Goal: Task Accomplishment & Management: Complete application form

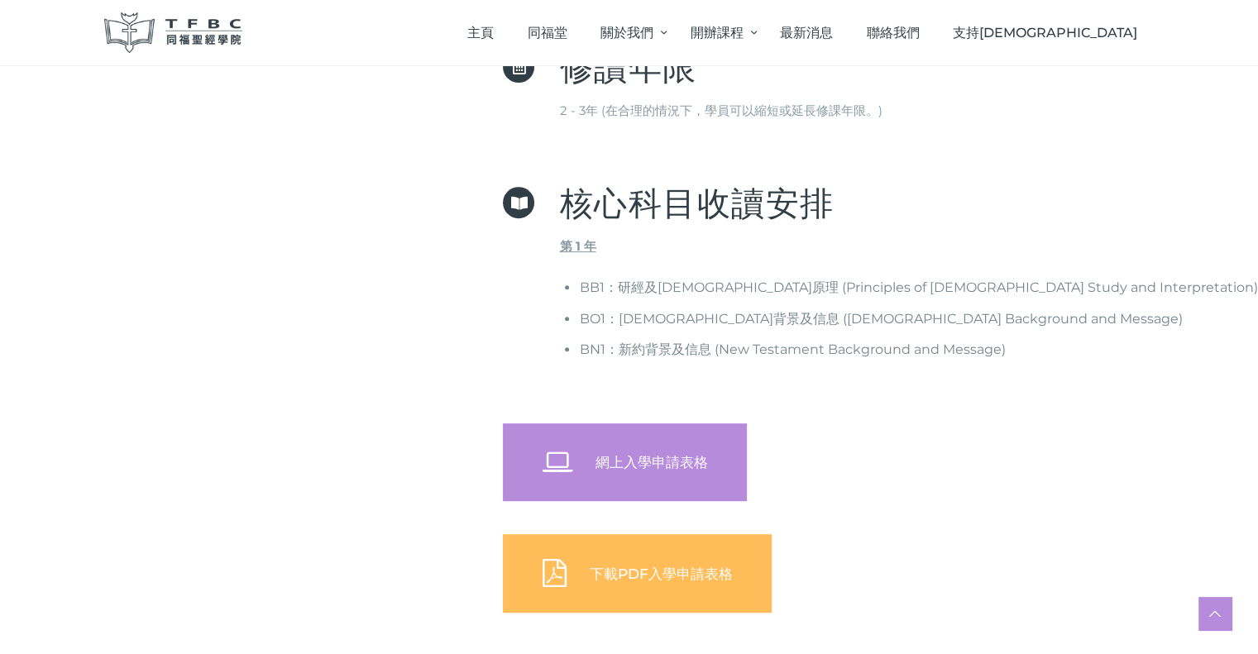
scroll to position [827, 0]
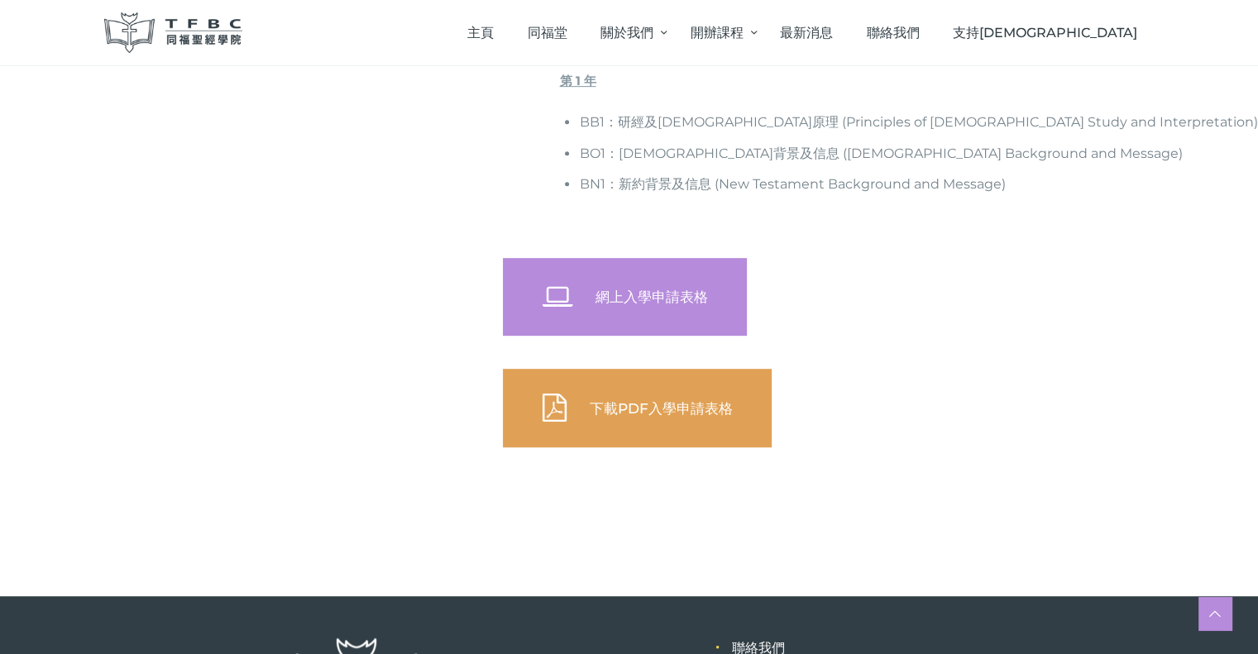
click at [662, 409] on span "下載PDF入學申請表格" at bounding box center [660, 408] width 143 height 17
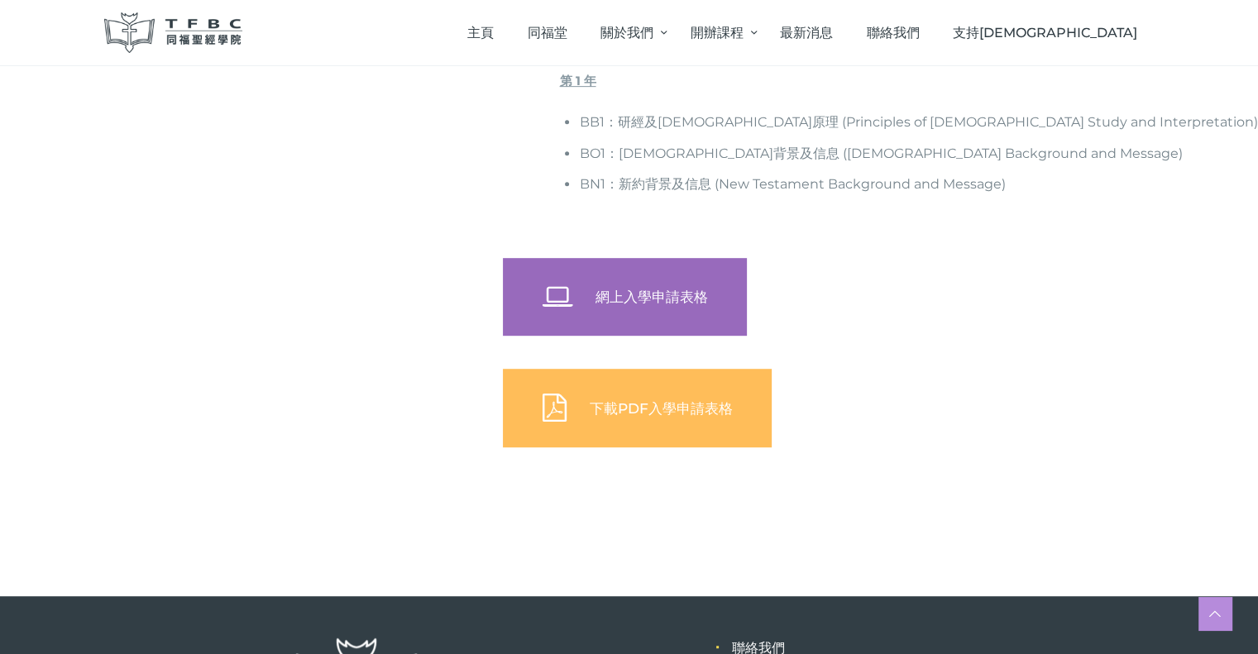
click at [677, 297] on span "網上入學申請表格" at bounding box center [651, 297] width 113 height 17
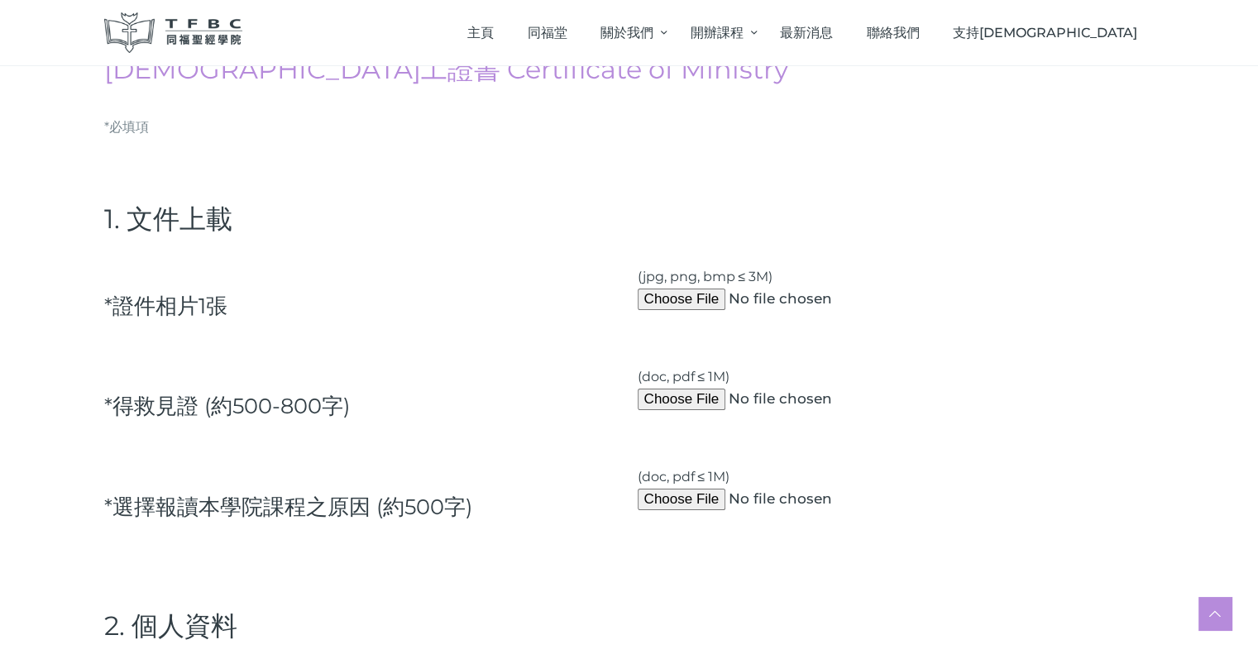
scroll to position [165, 0]
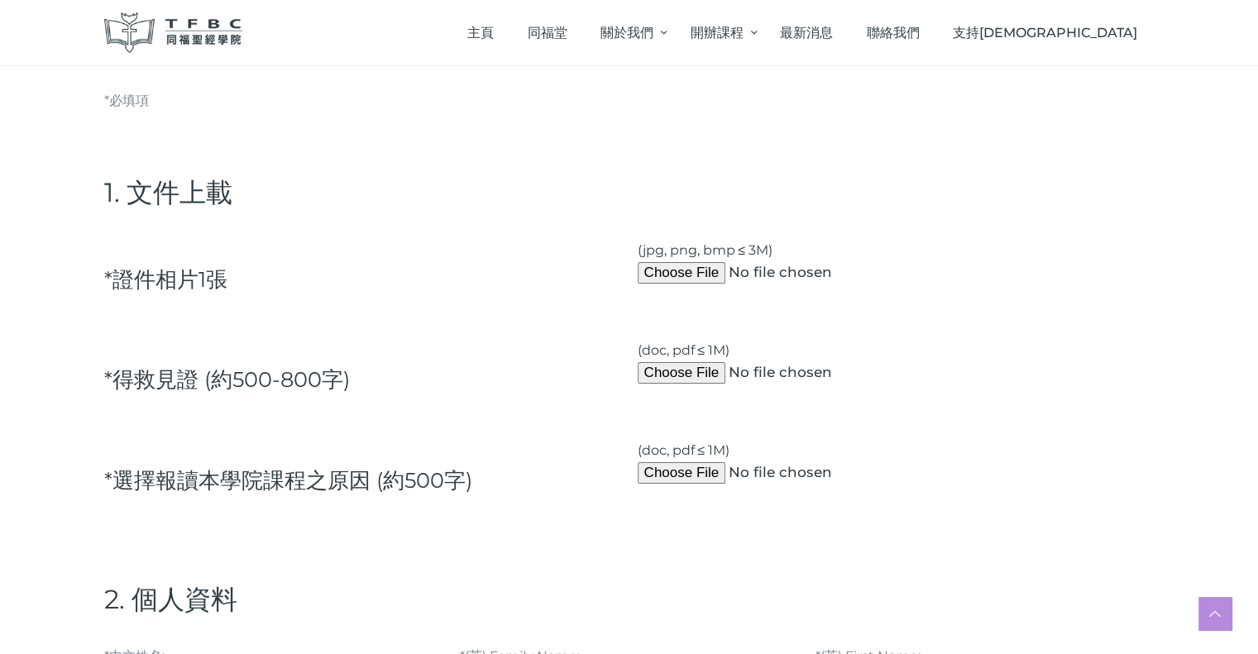
click at [451, 232] on div "*證件相⽚1張" at bounding box center [363, 274] width 534 height 87
click at [420, 600] on h4 "2. 個⼈資料" at bounding box center [629, 599] width 1051 height 33
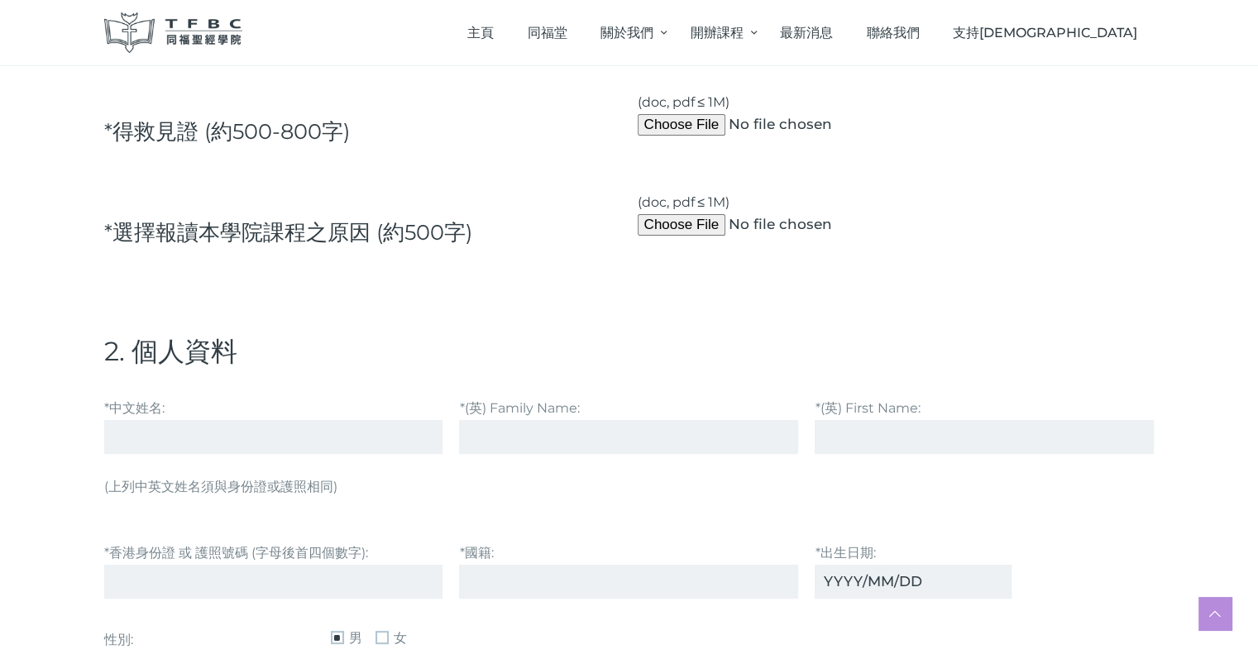
scroll to position [579, 0]
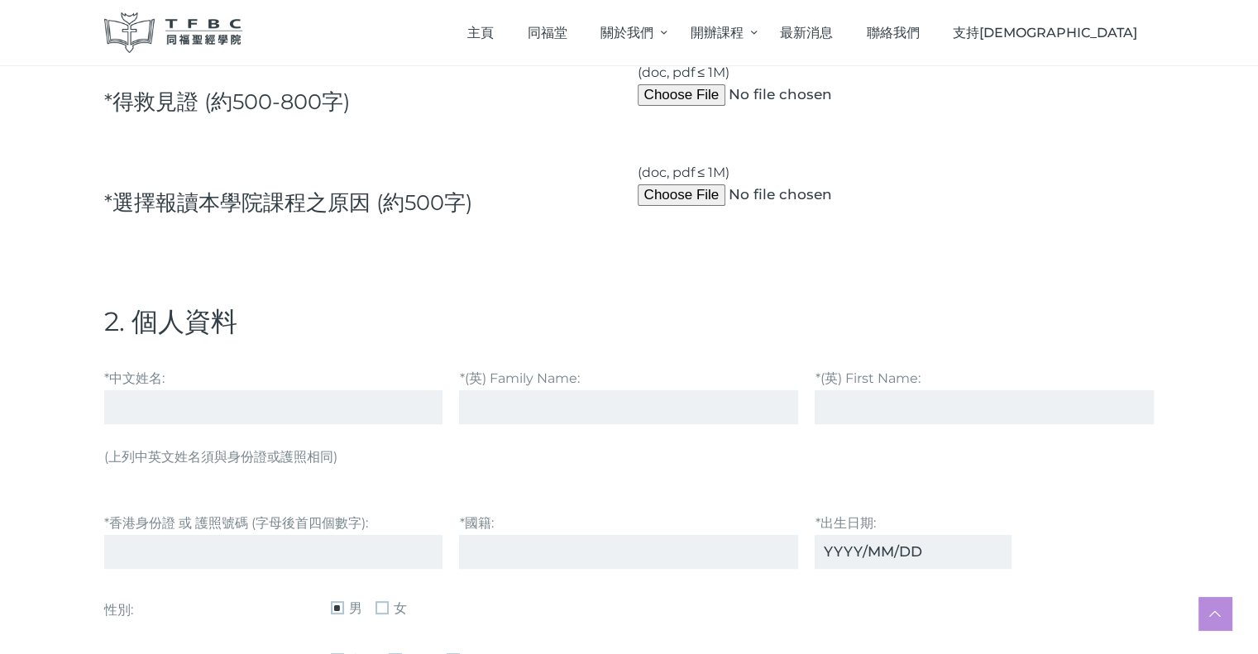
scroll to position [496, 0]
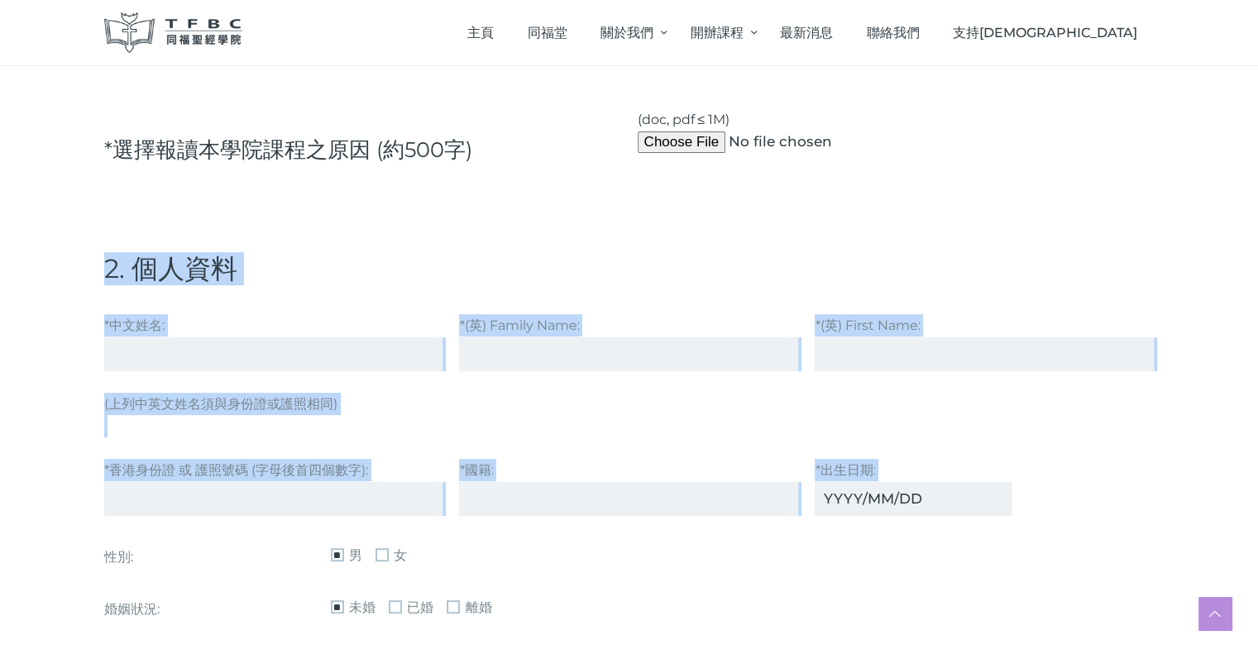
drag, startPoint x: 97, startPoint y: 265, endPoint x: 1031, endPoint y: 502, distance: 963.8
copy form "2. 個⼈資料 *中文姓名: *(英) Family Name: *(英) First Name: (上列中英文姓名須與⾝份證或護照相同) *香港⾝份證 或 …"
click at [355, 274] on h4 "2. 個⼈資料" at bounding box center [629, 268] width 1051 height 33
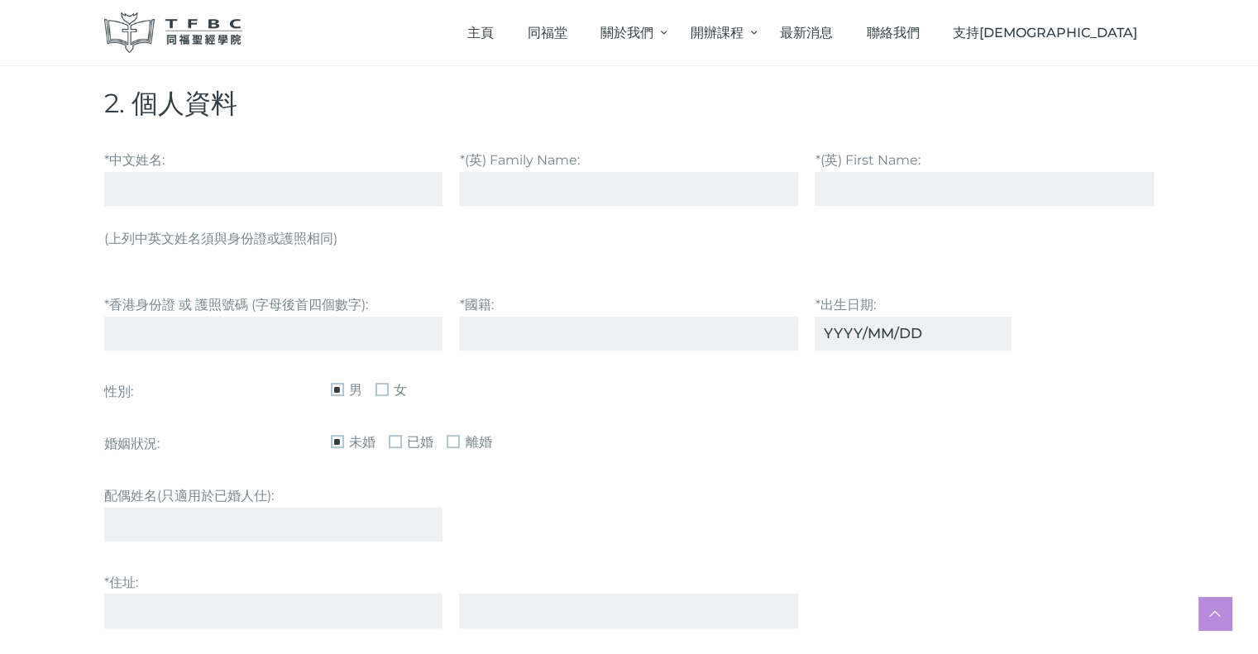
scroll to position [827, 0]
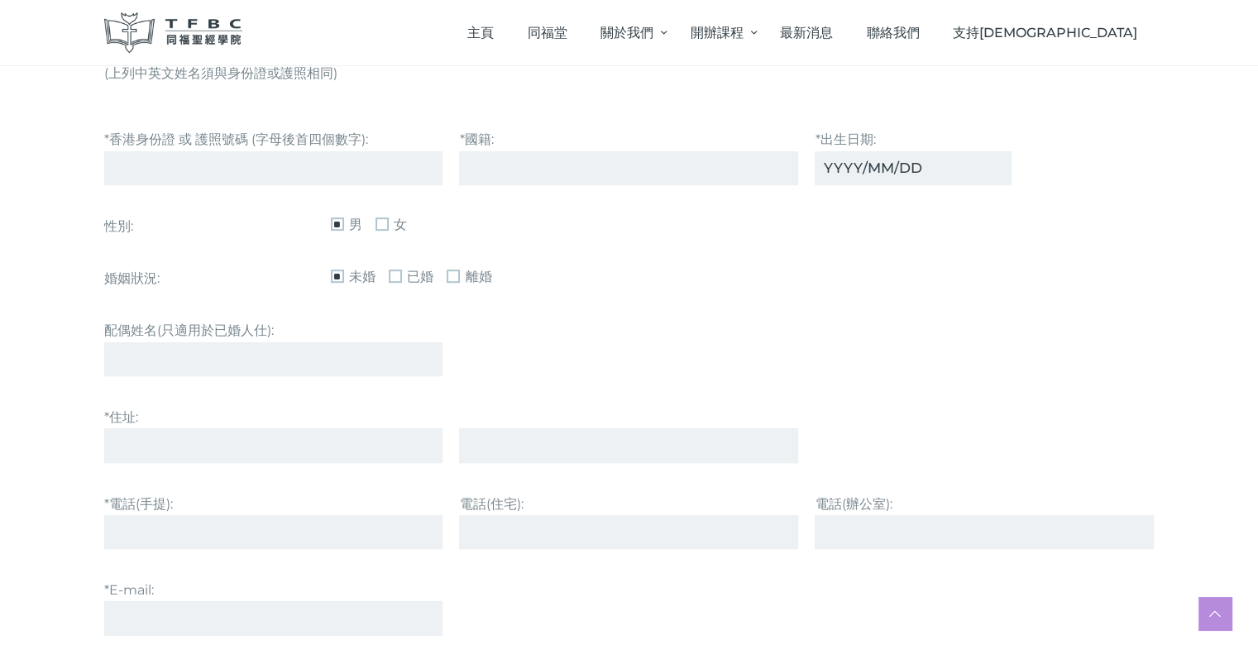
click at [228, 350] on input "配偶姓名(只適用於已婚人仕):" at bounding box center [273, 360] width 339 height 34
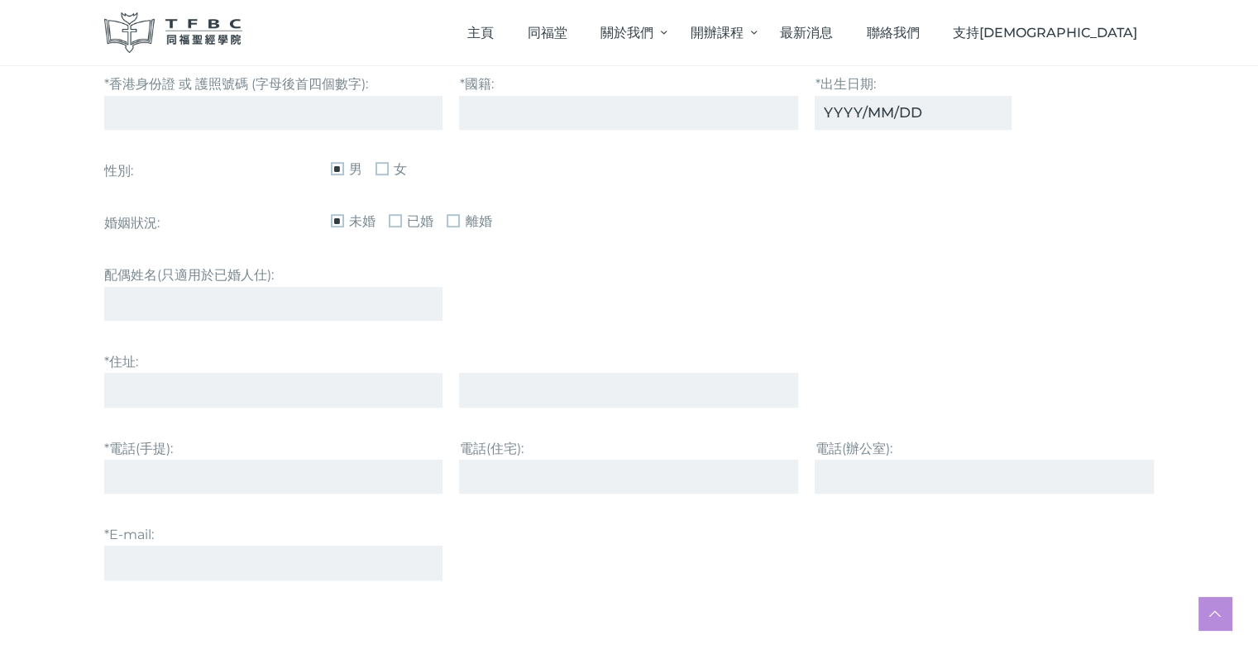
scroll to position [910, 0]
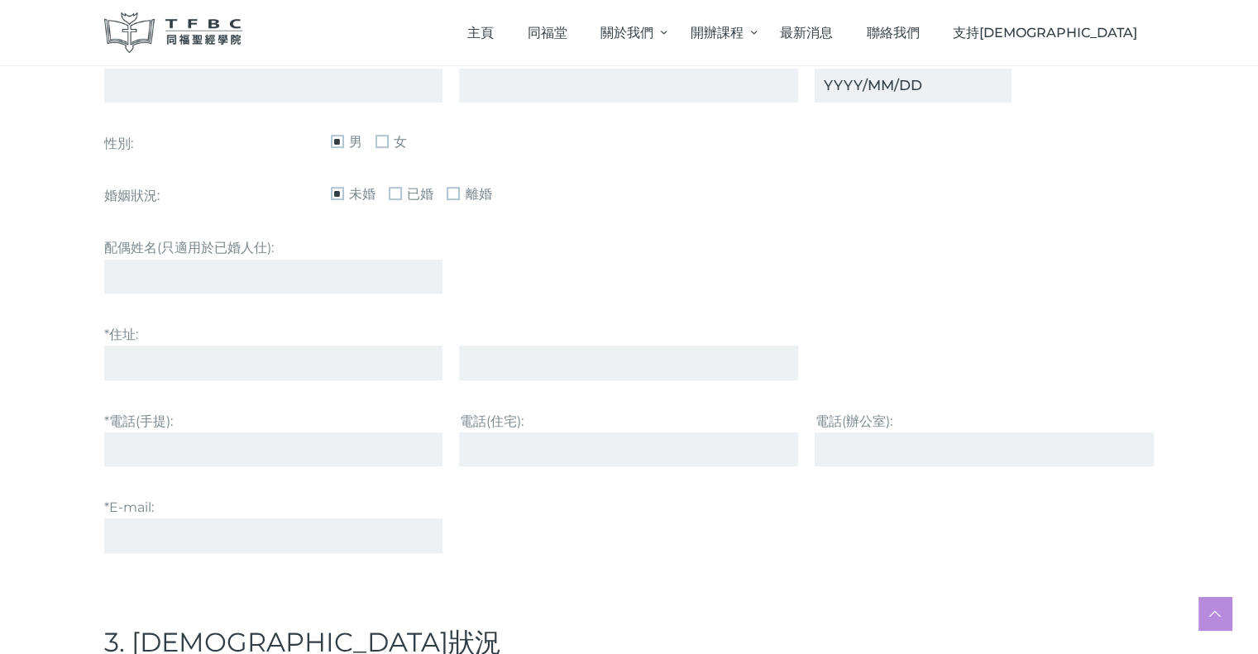
click at [486, 367] on input "text" at bounding box center [628, 363] width 339 height 34
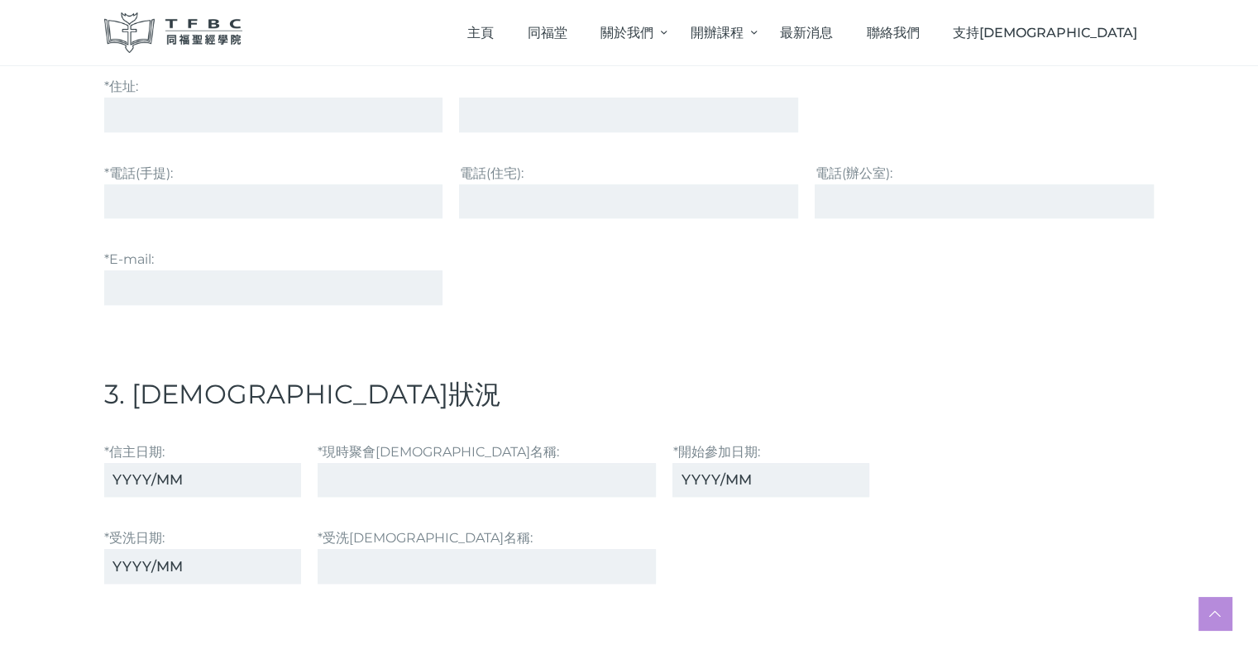
scroll to position [1241, 0]
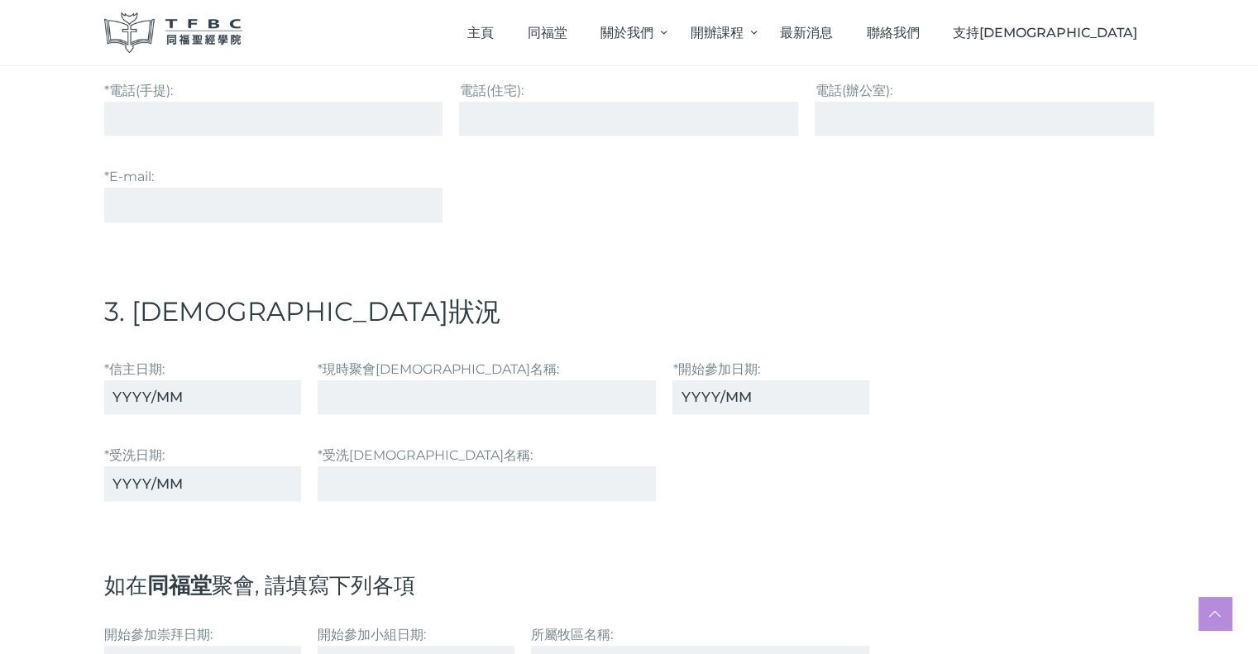
click at [162, 359] on label "*信主⽇期:" at bounding box center [202, 386] width 197 height 57
click at [162, 381] on input "*信主⽇期:" at bounding box center [202, 398] width 197 height 34
drag, startPoint x: 189, startPoint y: 363, endPoint x: 103, endPoint y: 370, distance: 86.3
click at [104, 370] on label "*信主⽇期:" at bounding box center [202, 386] width 197 height 57
copy label "*信主⽇期:"
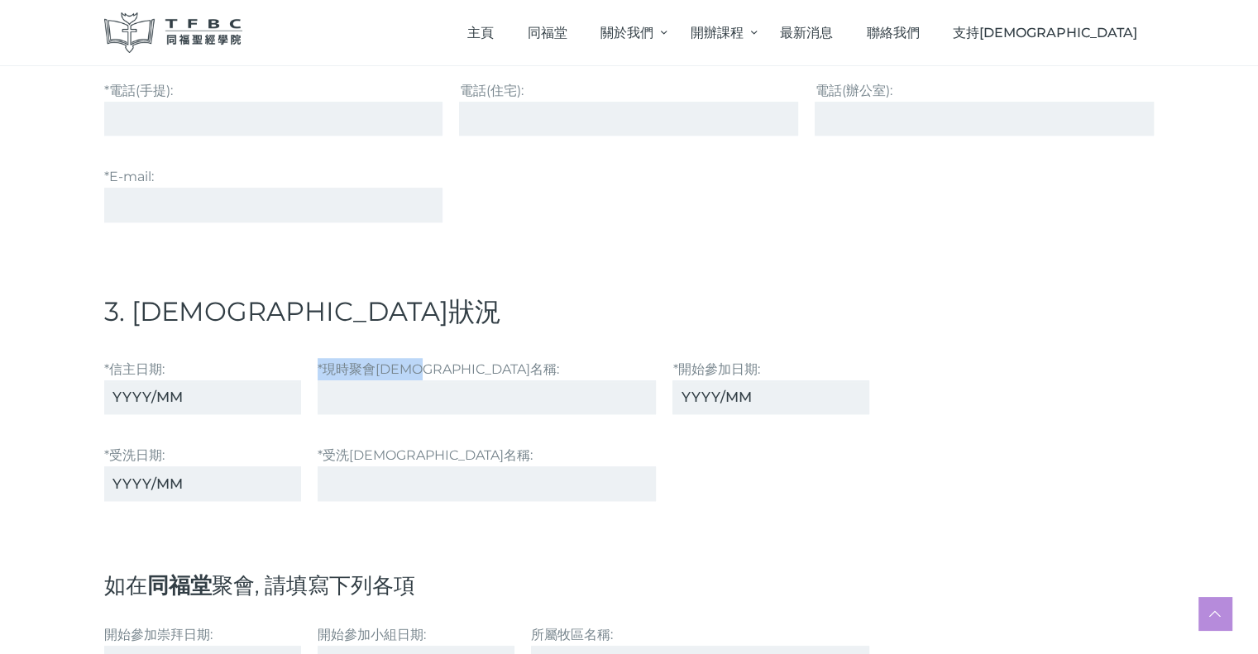
drag, startPoint x: 443, startPoint y: 362, endPoint x: 314, endPoint y: 363, distance: 129.1
click at [314, 363] on div "*現時聚會[DEMOGRAPHIC_DATA]名稱:" at bounding box center [487, 387] width 356 height 74
copy label "*現時聚會[DEMOGRAPHIC_DATA]名稱:"
drag, startPoint x: 763, startPoint y: 367, endPoint x: 672, endPoint y: 366, distance: 91.0
click at [672, 366] on div "*開始參加⽇期:" at bounding box center [770, 387] width 213 height 74
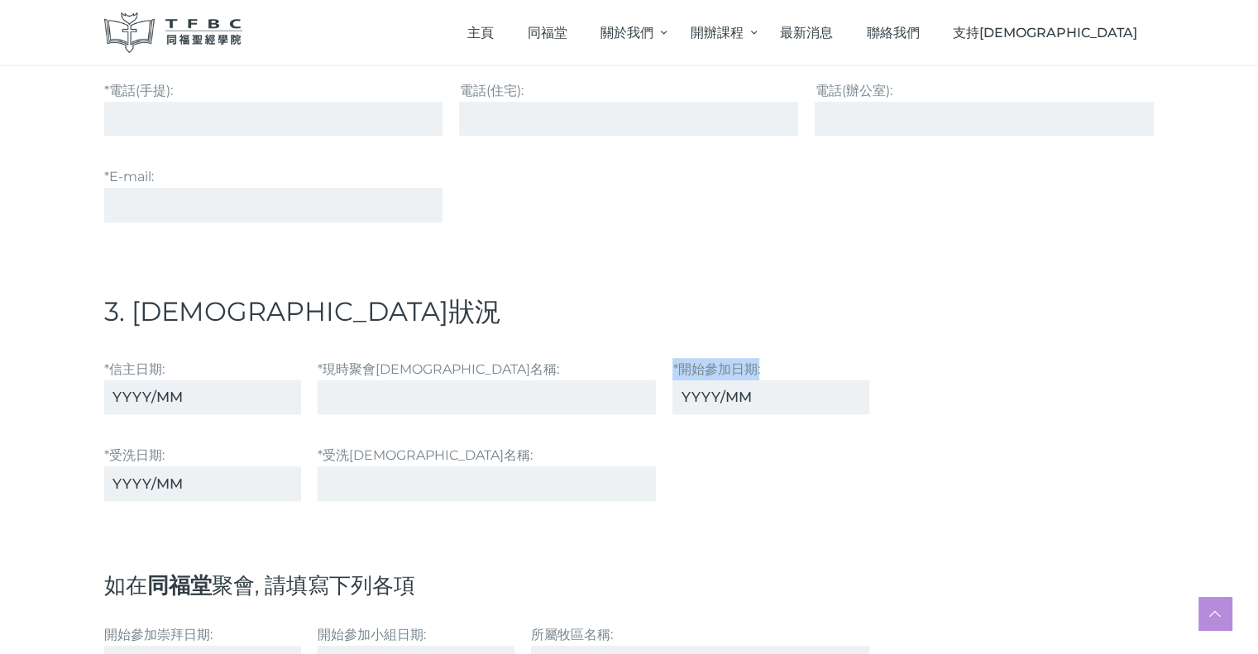
copy label "*開始參加⽇期:"
drag, startPoint x: 99, startPoint y: 450, endPoint x: 171, endPoint y: 453, distance: 72.0
click at [171, 453] on div "*受洗⽇期:" at bounding box center [202, 473] width 213 height 74
copy label "*受洗⽇期:"
drag, startPoint x: 318, startPoint y: 447, endPoint x: 421, endPoint y: 449, distance: 103.5
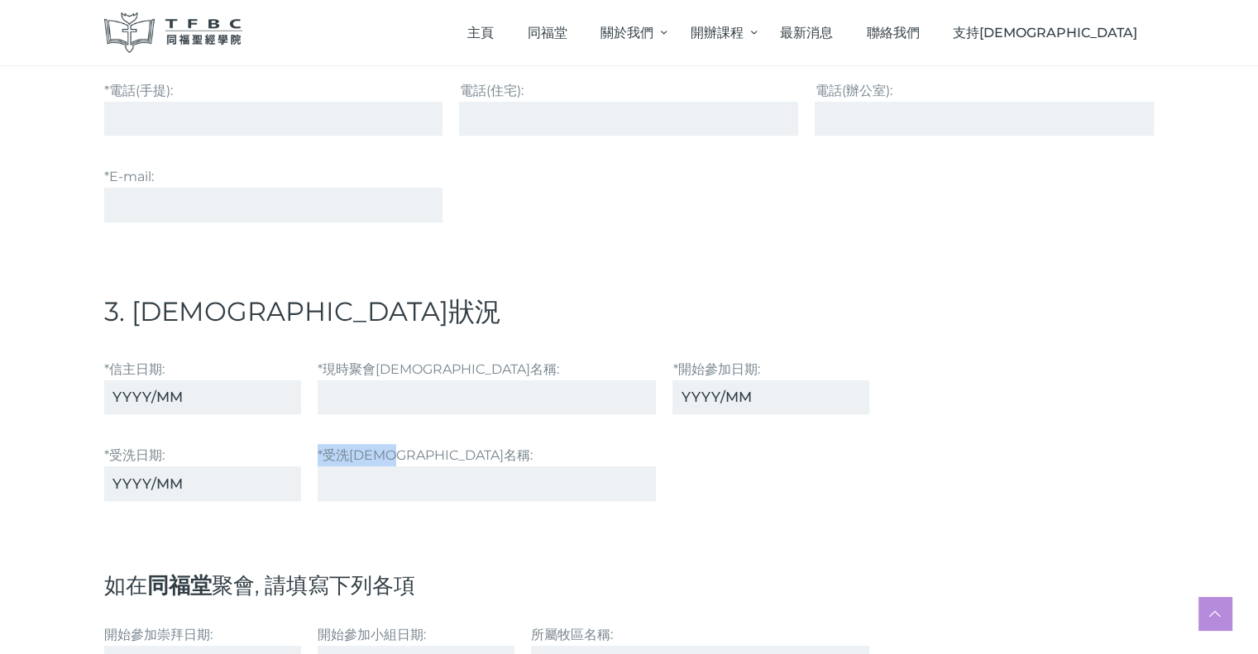
click at [421, 449] on label "*受洗[DEMOGRAPHIC_DATA]名稱:" at bounding box center [487, 472] width 339 height 57
copy label "*受洗[DEMOGRAPHIC_DATA]名稱:"
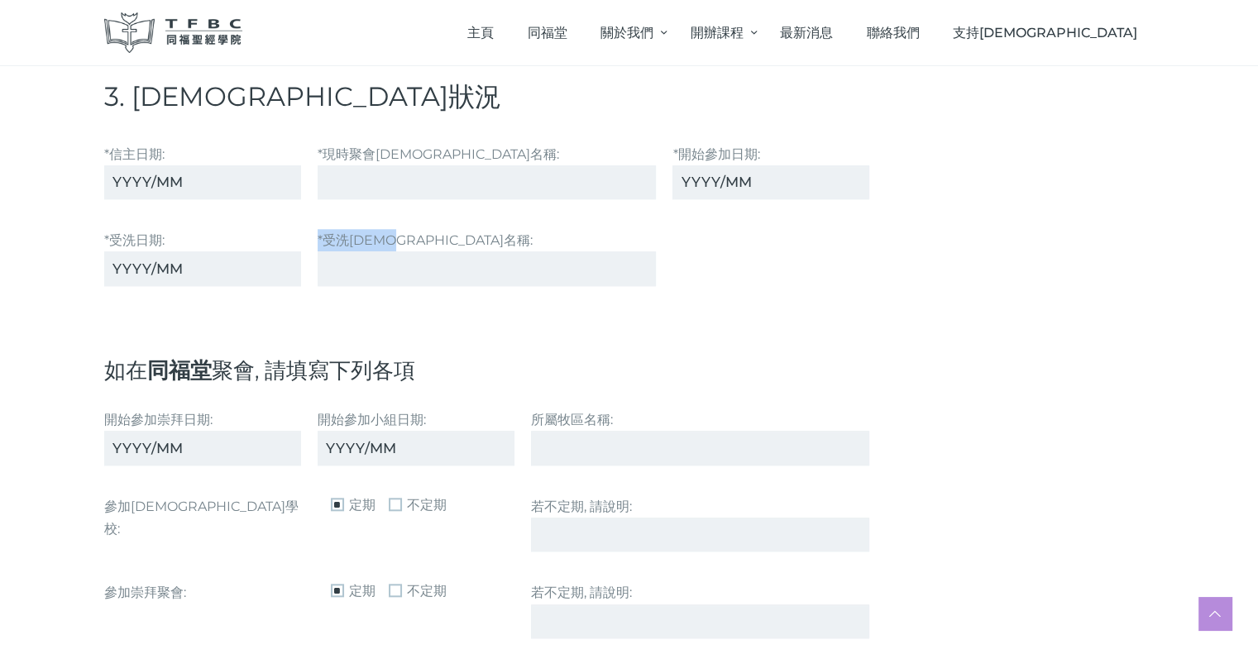
scroll to position [1489, 0]
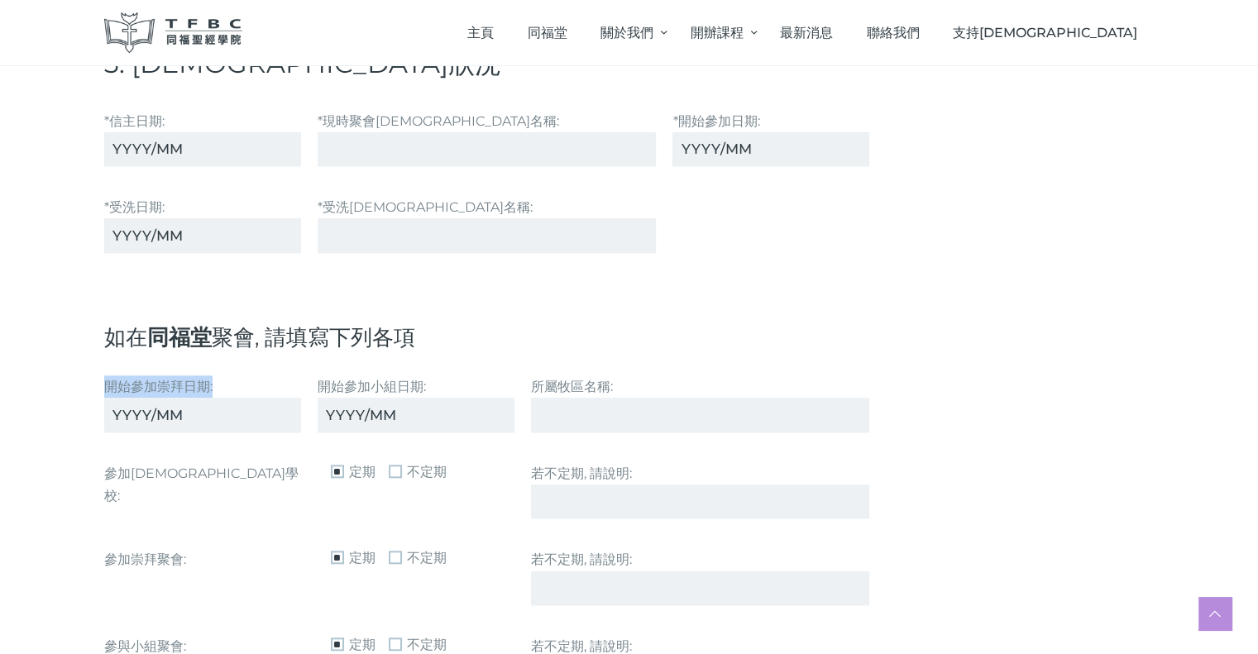
drag, startPoint x: 231, startPoint y: 384, endPoint x: 83, endPoint y: 380, distance: 148.2
copy label "開始參加崇拜⽇期:"
drag, startPoint x: 434, startPoint y: 377, endPoint x: 313, endPoint y: 378, distance: 120.8
click at [313, 378] on div "開始參加⼩組⽇期:" at bounding box center [415, 404] width 213 height 74
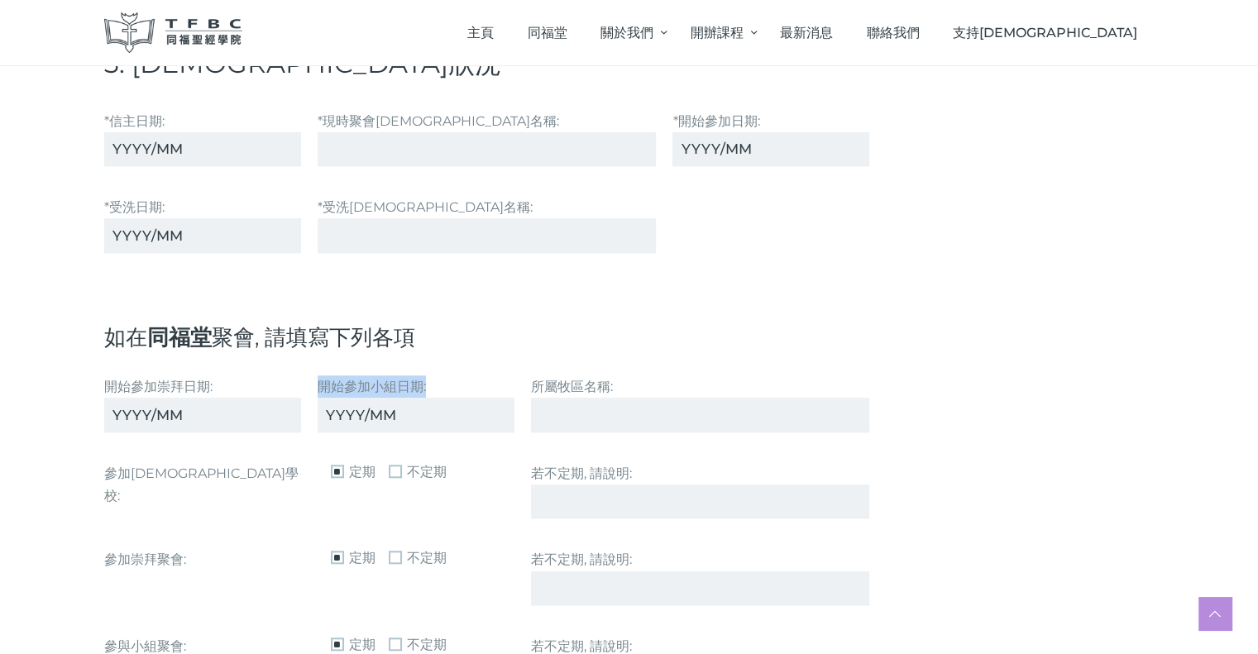
copy label "開始參加⼩組⽇期:"
click at [578, 411] on input "所屬牧區名稱:" at bounding box center [700, 415] width 339 height 34
drag, startPoint x: 595, startPoint y: 381, endPoint x: 632, endPoint y: 381, distance: 37.2
click at [632, 381] on div "所屬牧區名稱:" at bounding box center [701, 404] width 356 height 74
copy label "所屬牧區名稱:"
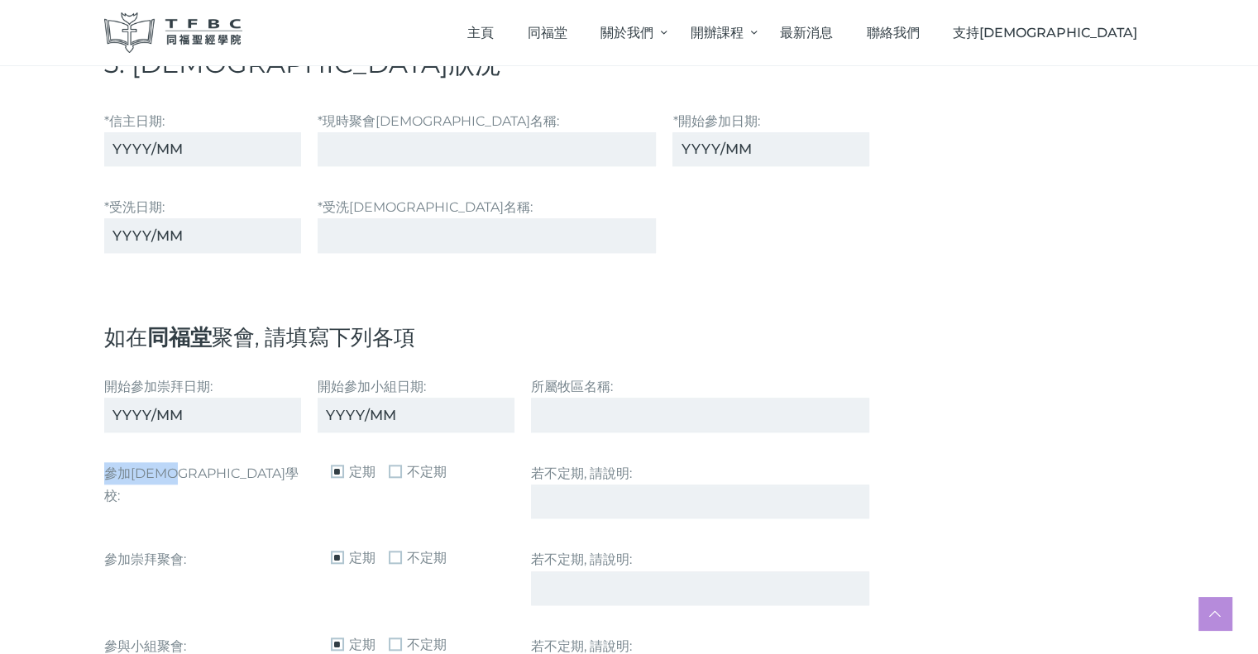
drag, startPoint x: 106, startPoint y: 461, endPoint x: 203, endPoint y: 468, distance: 97.1
click at [203, 468] on div "參加[DEMOGRAPHIC_DATA]學校:" at bounding box center [202, 491] width 213 height 74
drag, startPoint x: 100, startPoint y: 462, endPoint x: 209, endPoint y: 462, distance: 109.2
click at [209, 462] on div "參加[DEMOGRAPHIC_DATA]學校:" at bounding box center [202, 491] width 213 height 74
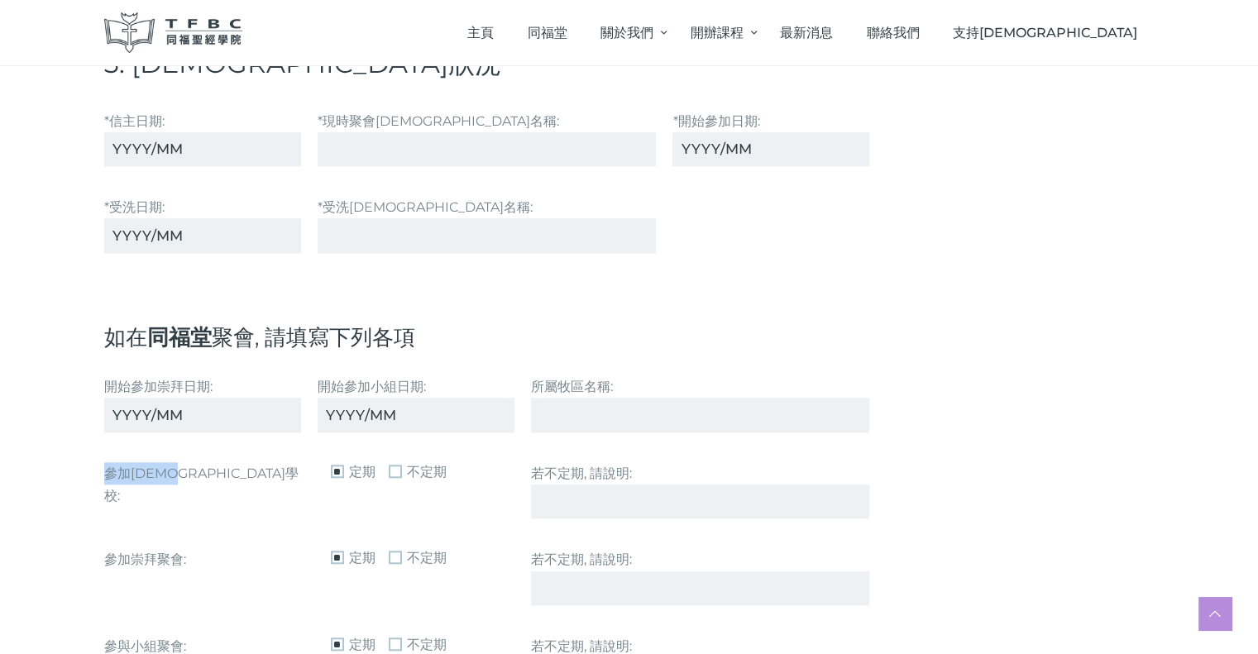
copy label "參加[DEMOGRAPHIC_DATA]學校:"
drag, startPoint x: 93, startPoint y: 551, endPoint x: 189, endPoint y: 555, distance: 96.1
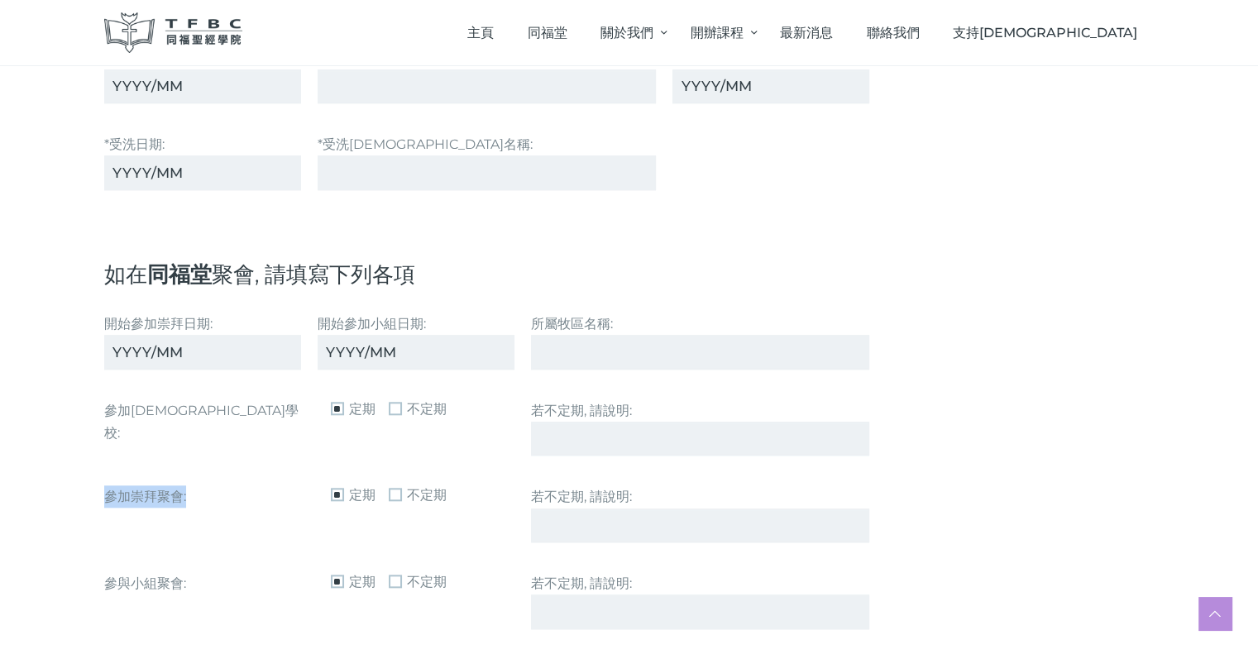
scroll to position [1655, 0]
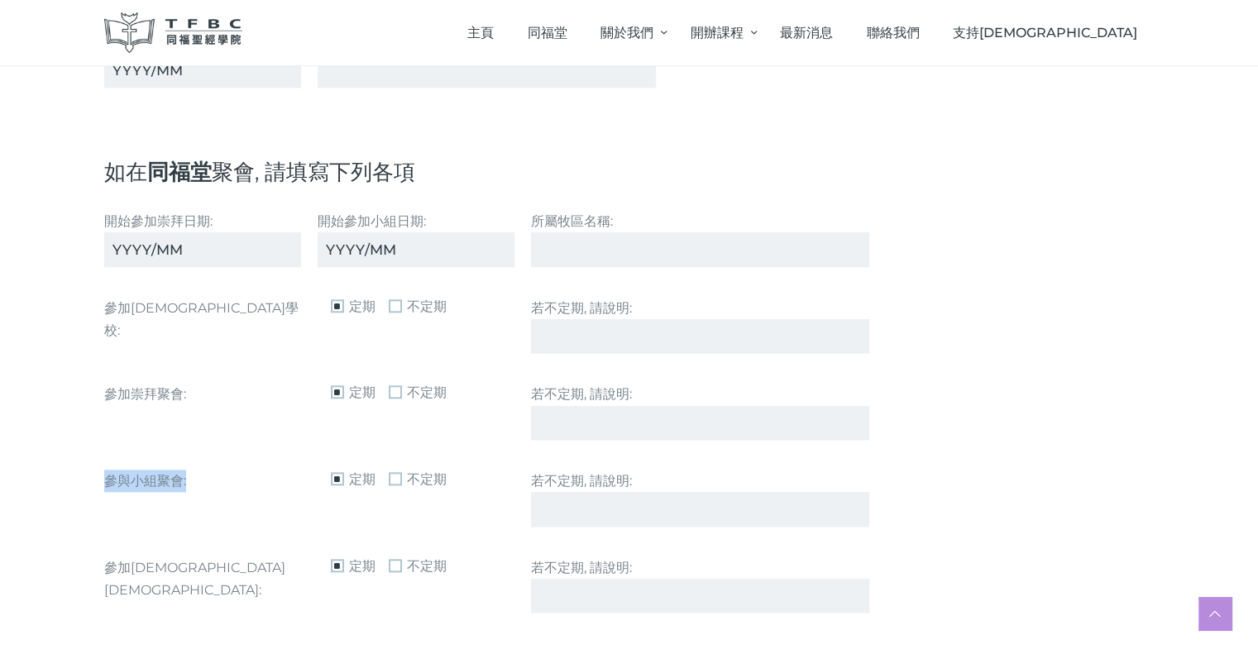
drag, startPoint x: 89, startPoint y: 468, endPoint x: 208, endPoint y: 472, distance: 118.4
drag, startPoint x: 106, startPoint y: 562, endPoint x: 277, endPoint y: 568, distance: 171.4
click at [277, 568] on div "參加[DEMOGRAPHIC_DATA][DEMOGRAPHIC_DATA]:" at bounding box center [202, 586] width 213 height 74
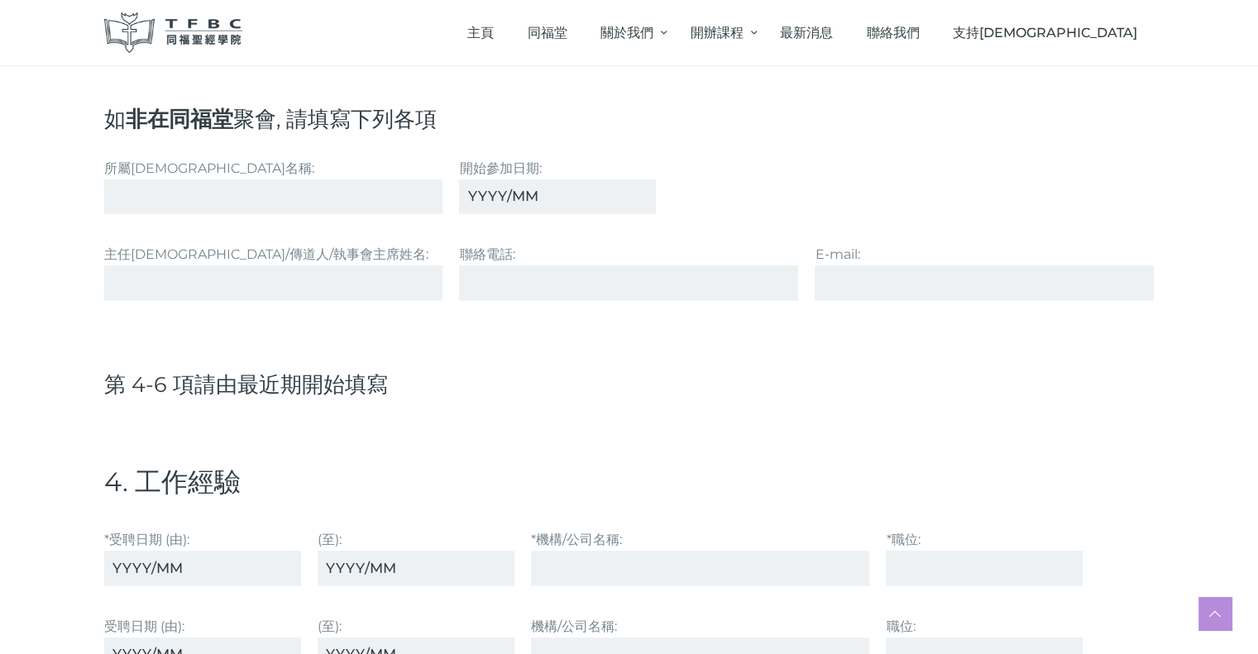
scroll to position [2399, 0]
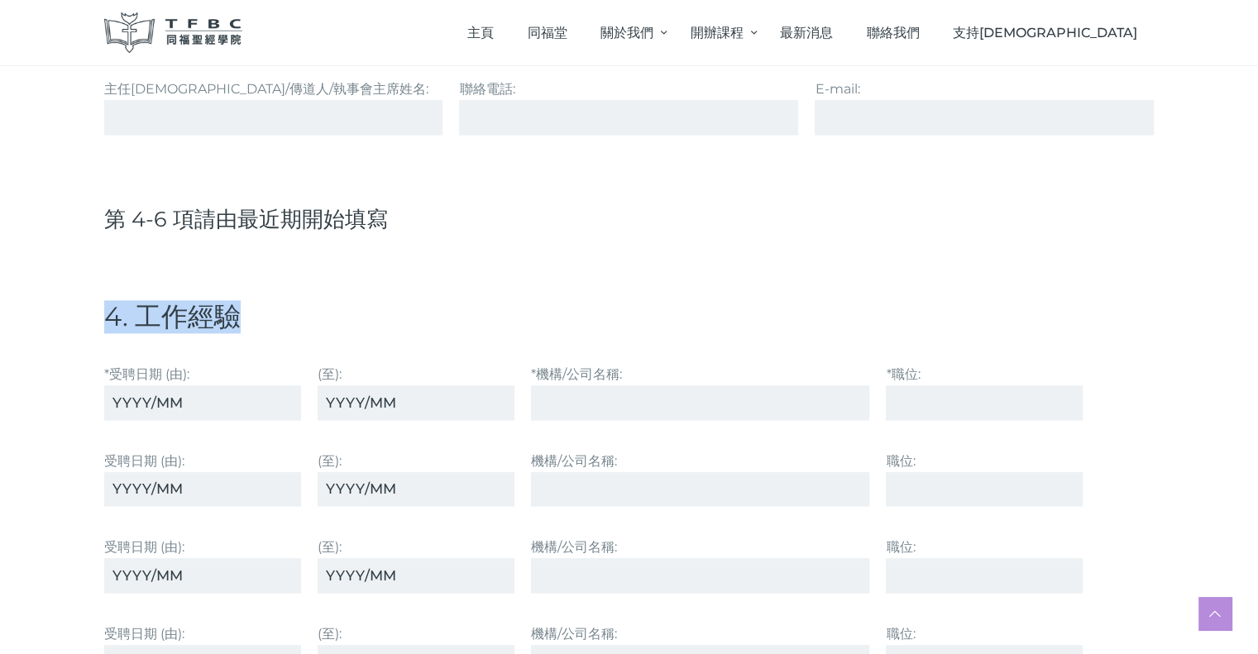
drag, startPoint x: 97, startPoint y: 289, endPoint x: 261, endPoint y: 299, distance: 164.9
click at [261, 299] on div "*必填項 1. 文件上載 *證件相⽚1張 (jpg, png, bmp ≤ 3M) *得救⾒證 (約500-800字) (doc, pdf ≤ 1M) *選擇…" at bounding box center [630, 398] width 1092 height 5087
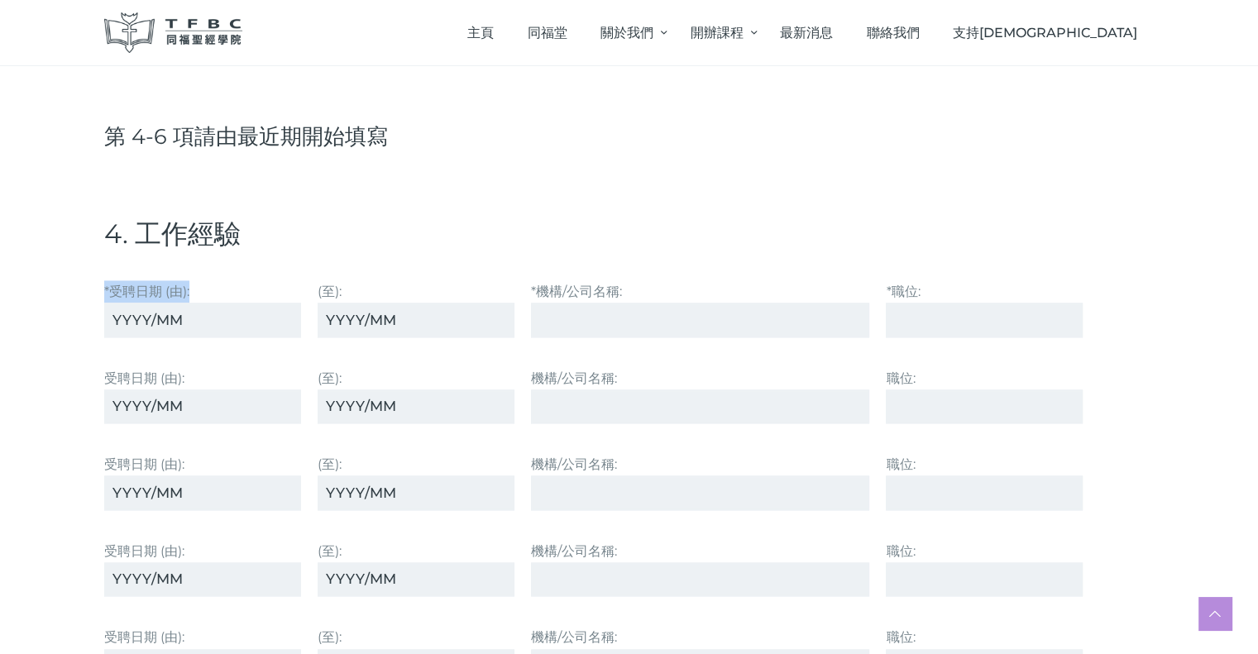
drag, startPoint x: 96, startPoint y: 271, endPoint x: 228, endPoint y: 276, distance: 132.5
click at [228, 276] on div "*受聘⽇期 (由):" at bounding box center [202, 309] width 213 height 74
drag, startPoint x: 361, startPoint y: 285, endPoint x: 311, endPoint y: 282, distance: 49.8
click at [311, 282] on div "(至):" at bounding box center [415, 309] width 213 height 74
click at [204, 322] on input "*受聘⽇期 (由):" at bounding box center [202, 320] width 197 height 34
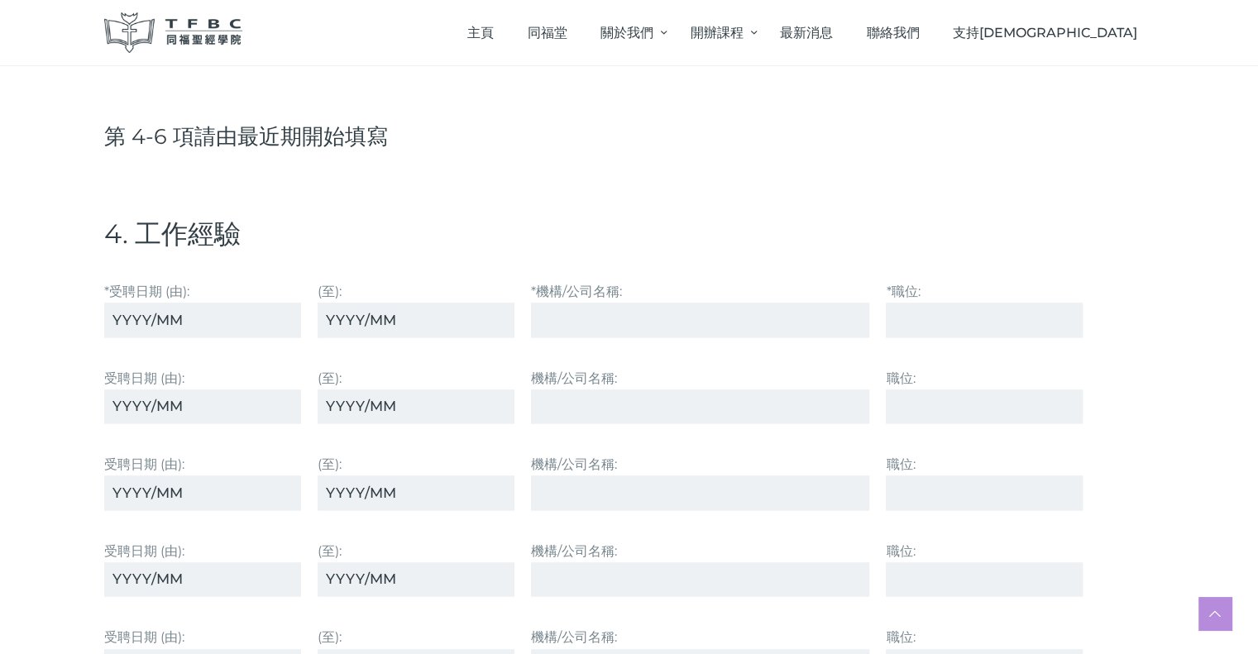
click at [221, 310] on input "*受聘⽇期 (由):" at bounding box center [202, 320] width 197 height 34
click at [402, 323] on input "(至):" at bounding box center [416, 320] width 197 height 34
click at [404, 314] on input "(至):" at bounding box center [416, 320] width 197 height 34
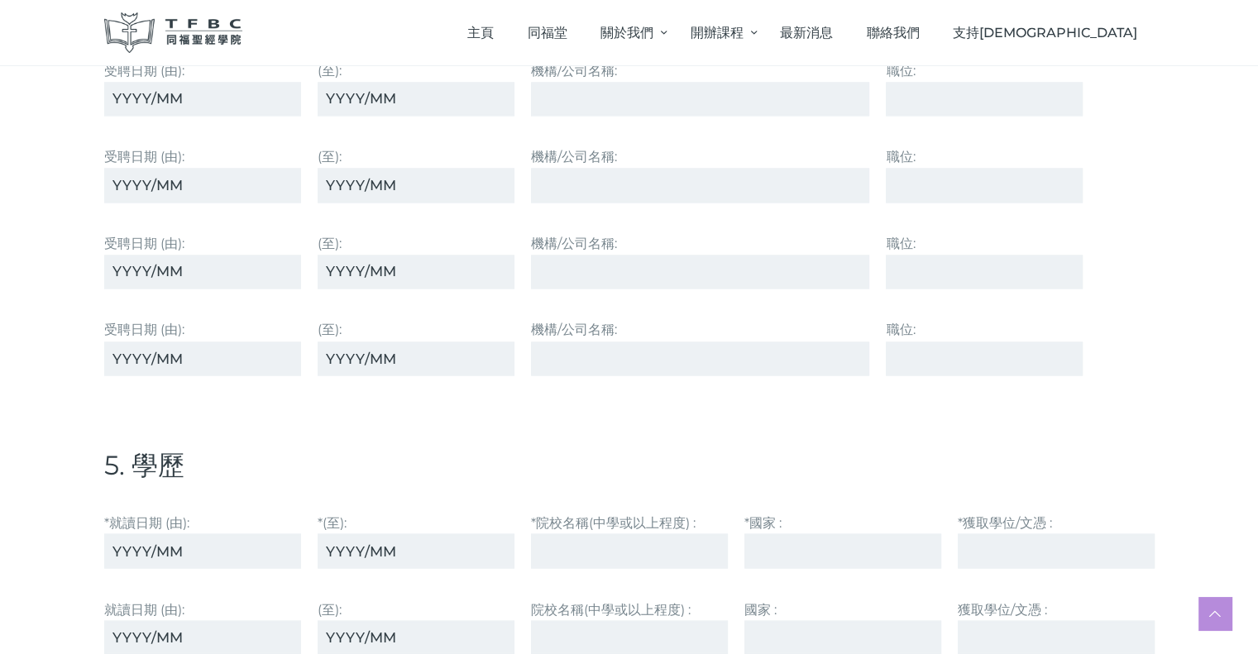
scroll to position [2813, 0]
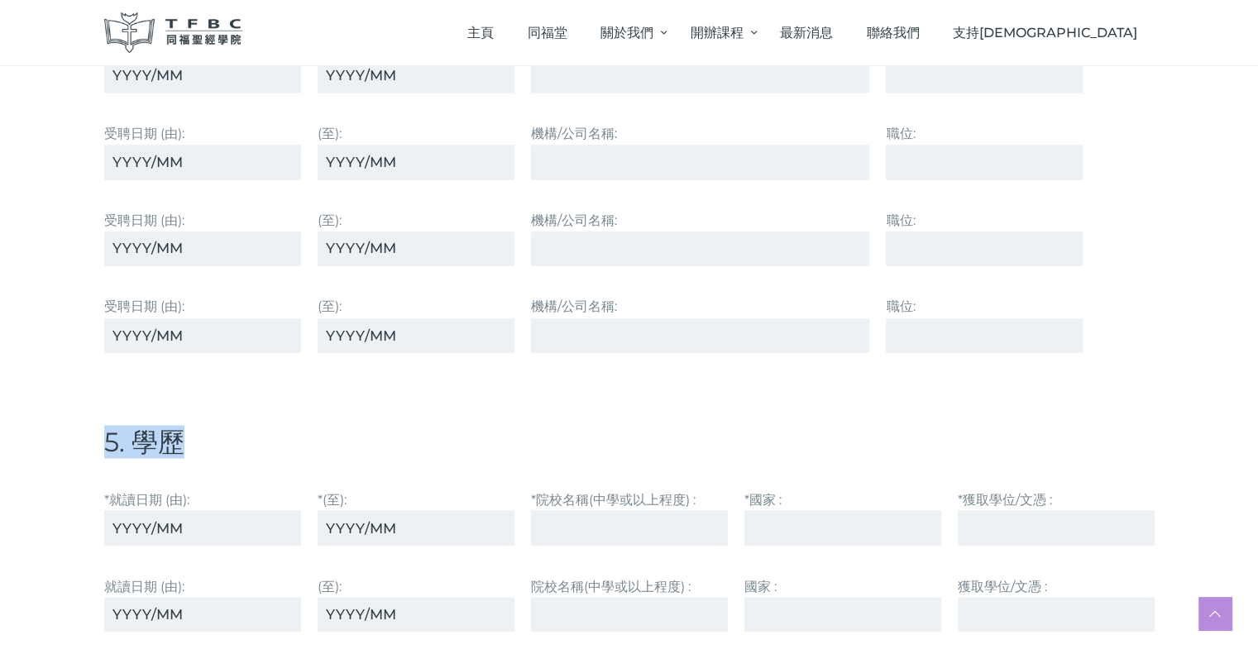
drag, startPoint x: 240, startPoint y: 412, endPoint x: 55, endPoint y: 426, distance: 185.0
drag, startPoint x: 99, startPoint y: 484, endPoint x: 222, endPoint y: 484, distance: 122.4
click at [222, 484] on div "*就讀⽇期 (由):" at bounding box center [202, 517] width 213 height 74
drag, startPoint x: 315, startPoint y: 488, endPoint x: 367, endPoint y: 487, distance: 52.1
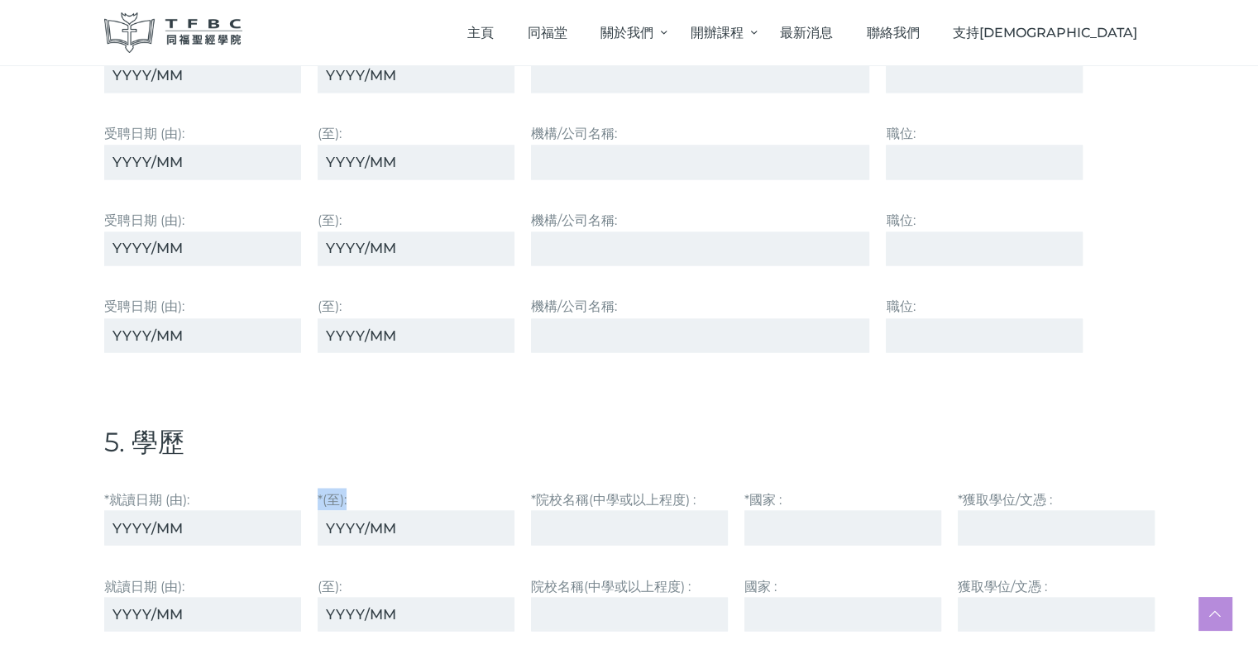
click at [367, 487] on div "*(至):" at bounding box center [415, 517] width 213 height 74
drag, startPoint x: 530, startPoint y: 482, endPoint x: 740, endPoint y: 486, distance: 209.4
click at [740, 486] on div "*就讀⽇期 (由): *(至): *院校名稱(中學或以上程度) : *國家 : *獲取學位/⽂憑 :" at bounding box center [629, 517] width 1067 height 74
click at [703, 488] on label "*院校名稱(中學或以上程度) :" at bounding box center [629, 516] width 197 height 57
click at [703, 510] on input "*院校名稱(中學或以上程度) :" at bounding box center [629, 527] width 197 height 34
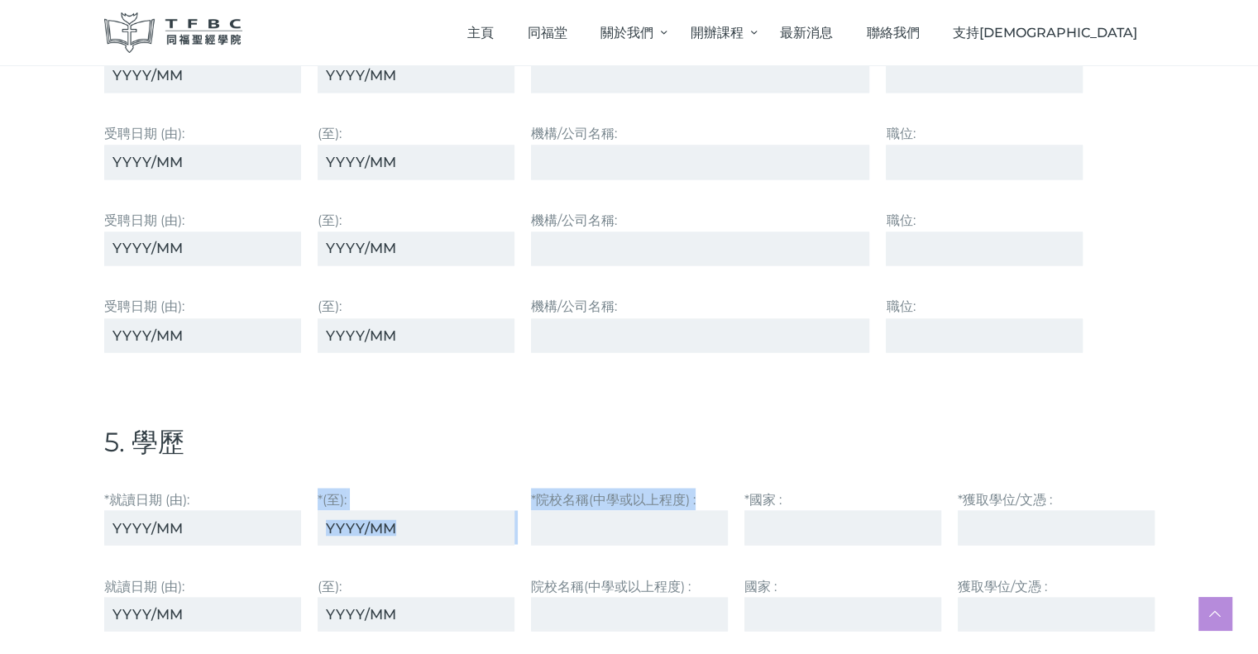
drag, startPoint x: 506, startPoint y: 479, endPoint x: 707, endPoint y: 484, distance: 200.3
click at [707, 484] on div "*就讀⽇期 (由): *(至): *院校名稱(中學或以上程度) : *國家 : *獲取學位/⽂憑 :" at bounding box center [629, 517] width 1067 height 74
click at [705, 488] on label "*院校名稱(中學或以上程度) :" at bounding box center [629, 516] width 197 height 57
click at [705, 510] on input "*院校名稱(中學或以上程度) :" at bounding box center [629, 527] width 197 height 34
drag, startPoint x: 529, startPoint y: 482, endPoint x: 695, endPoint y: 482, distance: 166.3
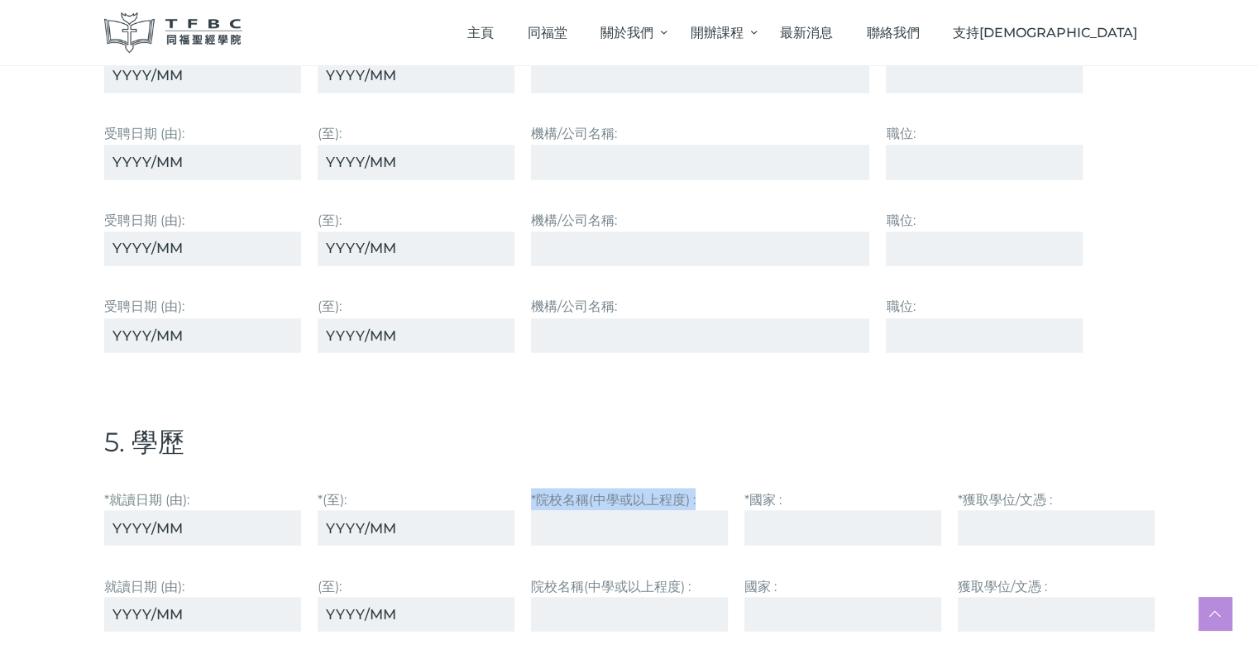
click at [695, 482] on div "*院校名稱(中學或以上程度) :" at bounding box center [629, 517] width 213 height 74
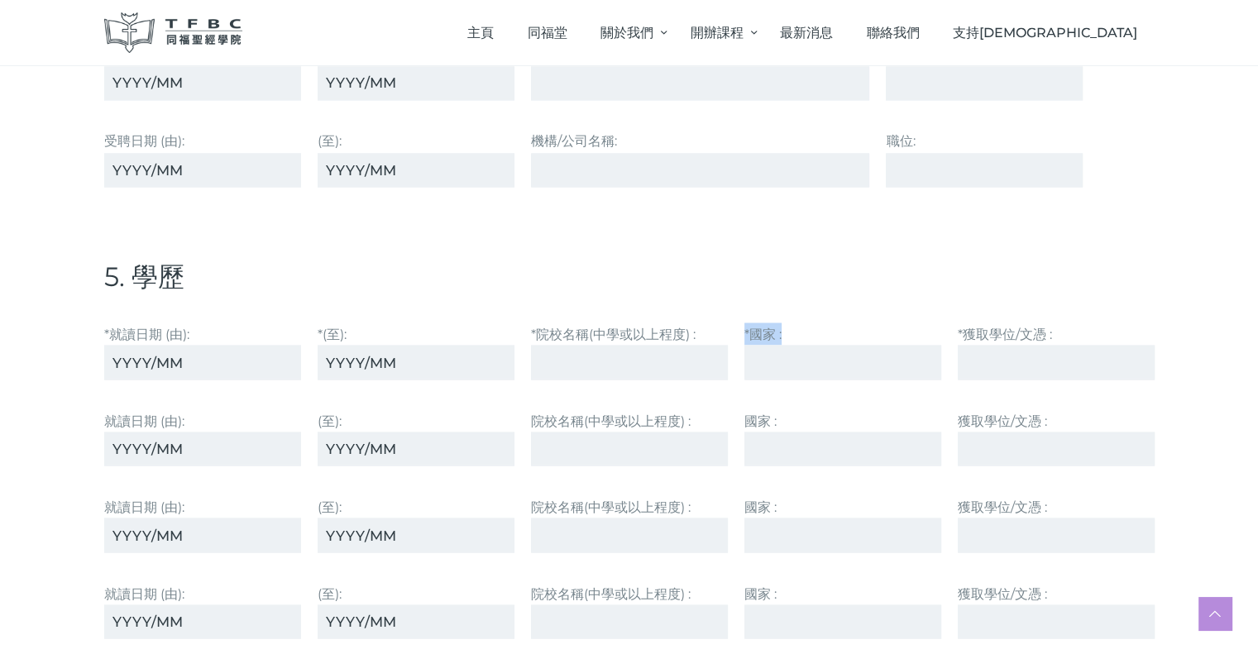
drag, startPoint x: 744, startPoint y: 322, endPoint x: 791, endPoint y: 321, distance: 47.2
click at [791, 323] on label "*國家 :" at bounding box center [843, 351] width 197 height 57
click at [820, 345] on input "*國家 :" at bounding box center [843, 362] width 197 height 34
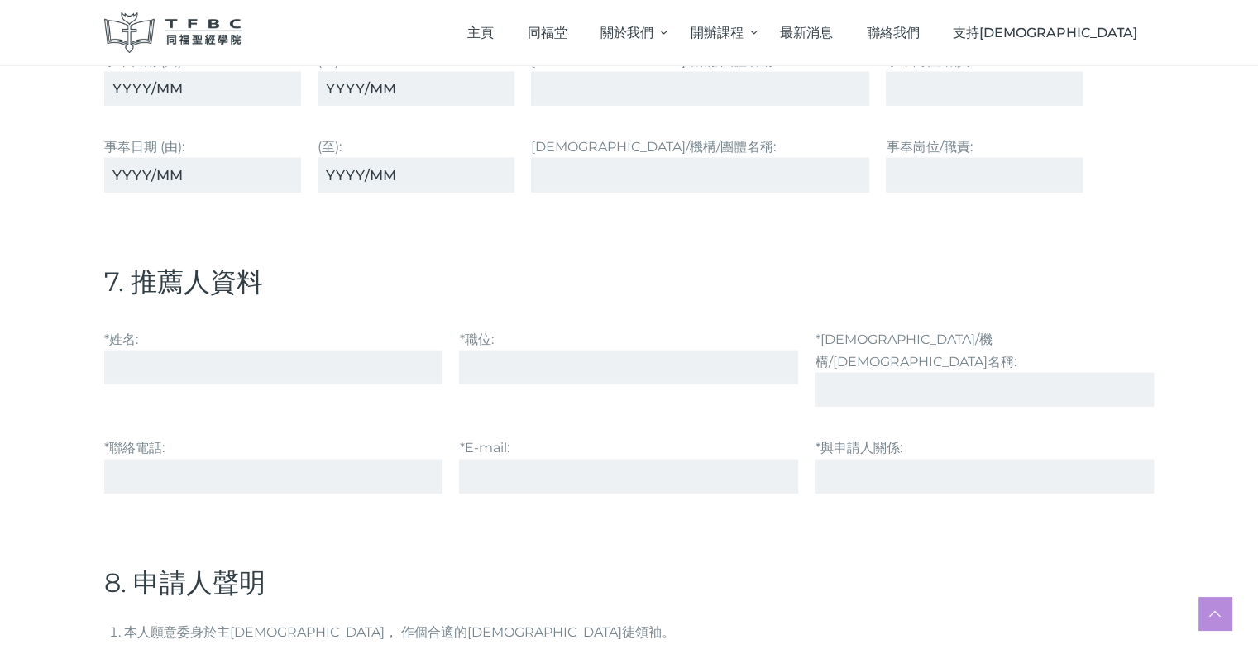
scroll to position [4054, 0]
